Goal: Task Accomplishment & Management: Use online tool/utility

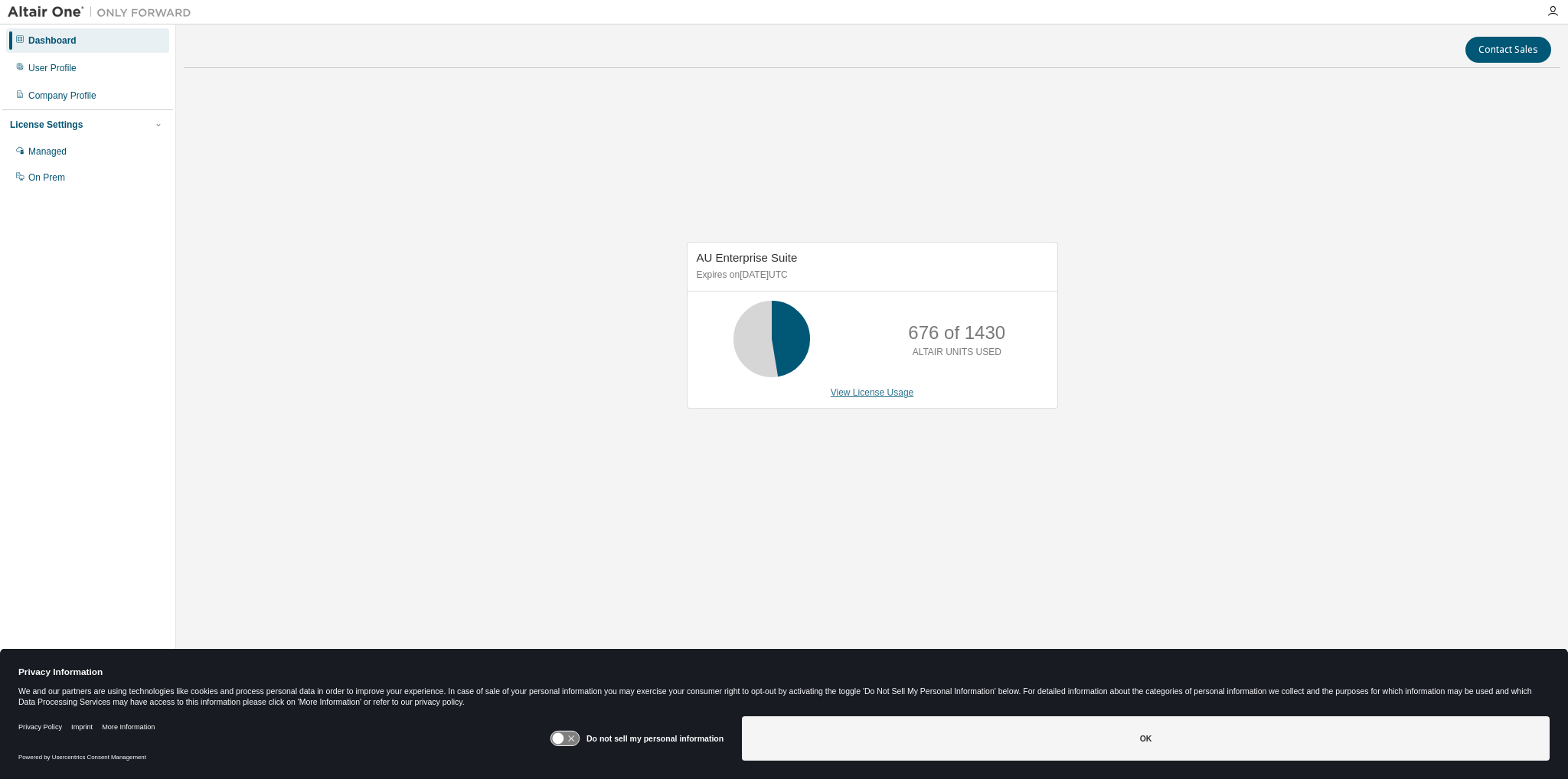
click at [856, 390] on link "View License Usage" at bounding box center [872, 392] width 83 height 11
